Goal: Task Accomplishment & Management: Manage account settings

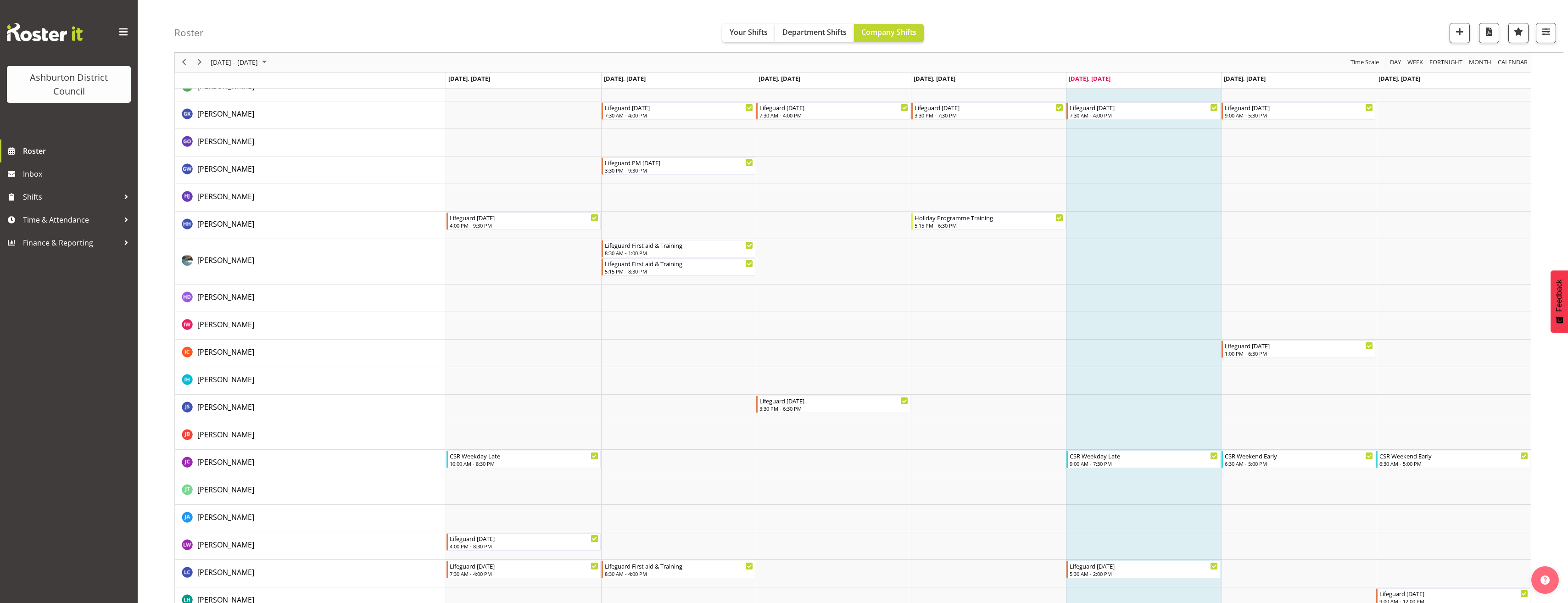
scroll to position [771, 0]
click at [259, 64] on span "[DATE] - [DATE]" at bounding box center [234, 63] width 49 height 11
click at [221, 163] on span "22" at bounding box center [220, 164] width 14 height 14
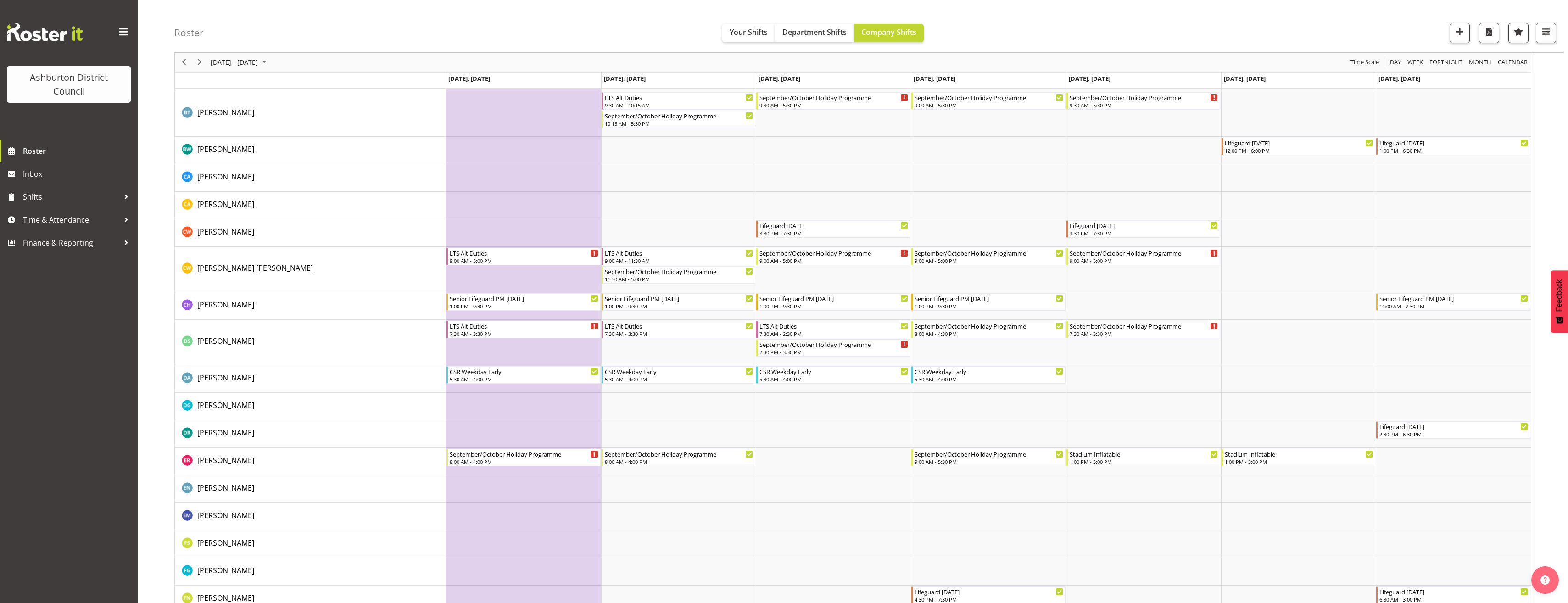
scroll to position [322, 0]
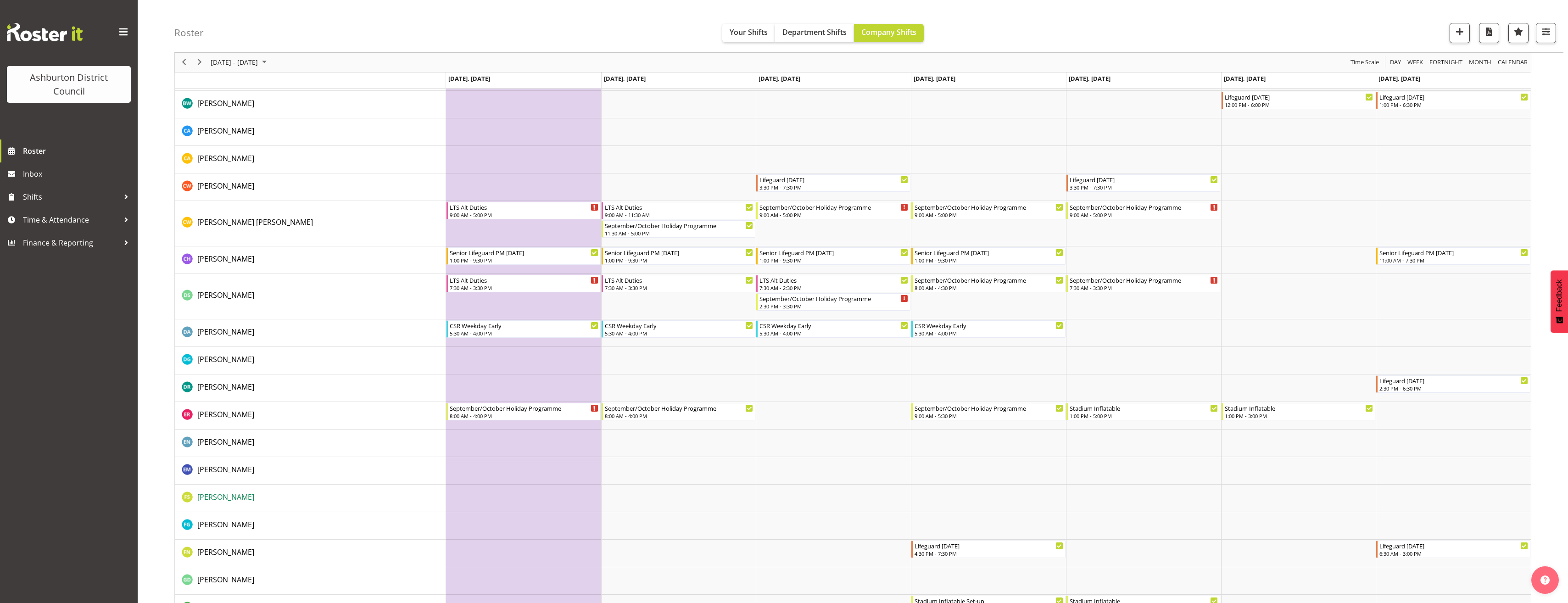
click at [230, 497] on span "[PERSON_NAME]" at bounding box center [226, 497] width 57 height 10
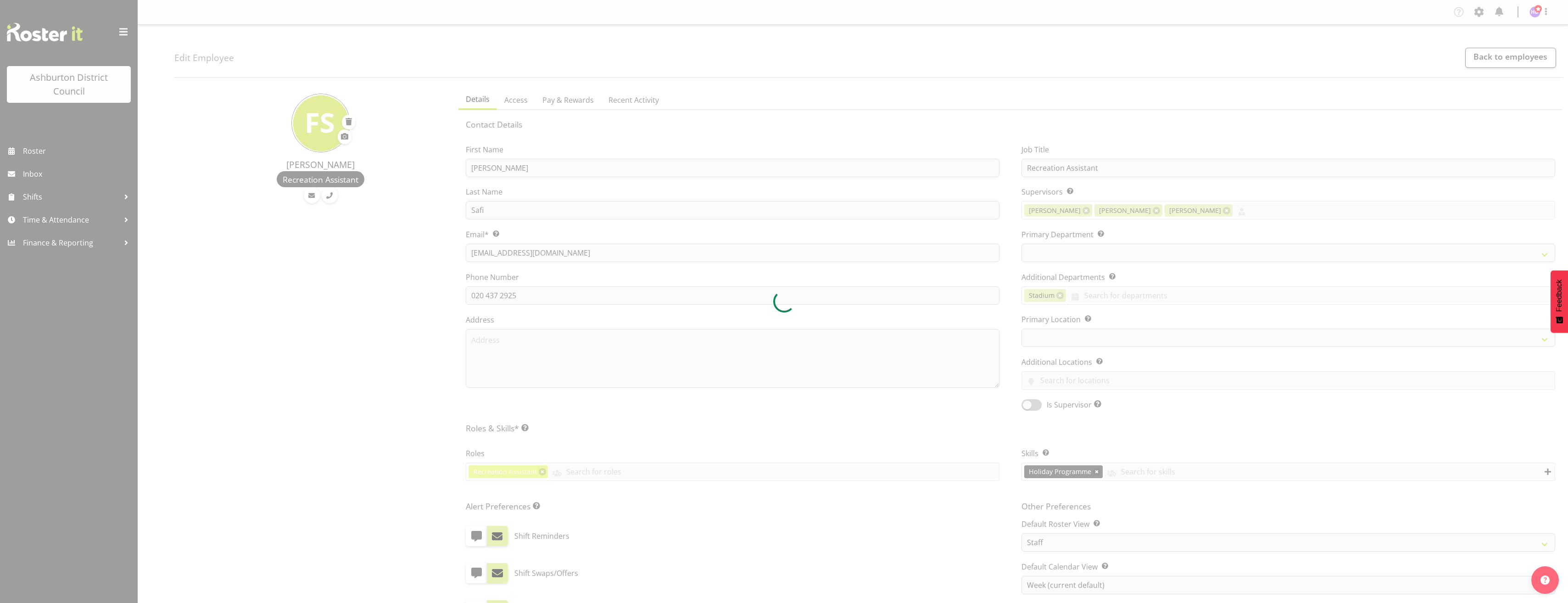
select select "TimelineWeek"
select select
select select "83"
select select "64"
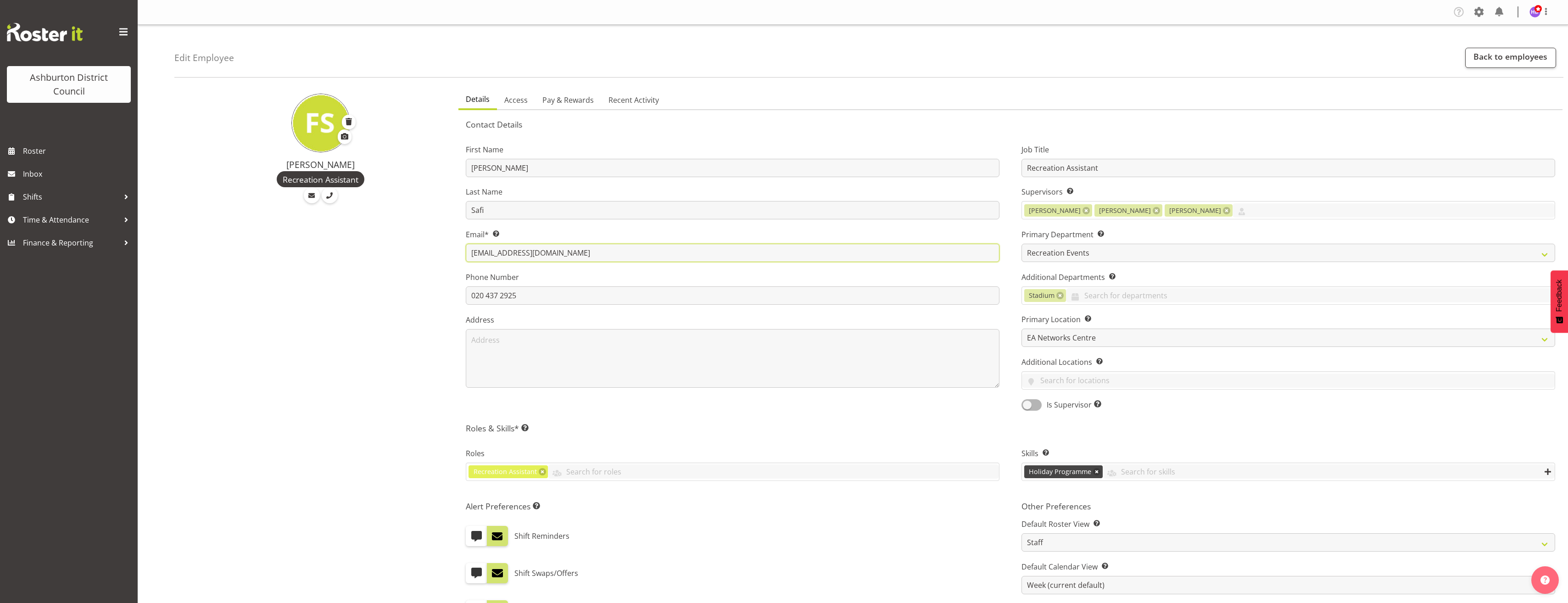
click at [600, 259] on input "fariha.safi@mthutt.school.nz" at bounding box center [732, 253] width 534 height 18
drag, startPoint x: 599, startPoint y: 258, endPoint x: 449, endPoint y: 260, distance: 150.0
click at [449, 260] on div "Fahima Safi Recreation Assistant Details Access Pay & Rewards Recent Activity C…" at bounding box center [871, 462] width 1394 height 756
click at [363, 294] on div "Fahima Safi Recreation Assistant" at bounding box center [314, 462] width 278 height 756
click at [873, 133] on div "First Name Fahima Last Name Safi Email* This is a required field. fariha.safi@m…" at bounding box center [733, 274] width 555 height 286
